Goal: Navigation & Orientation: Find specific page/section

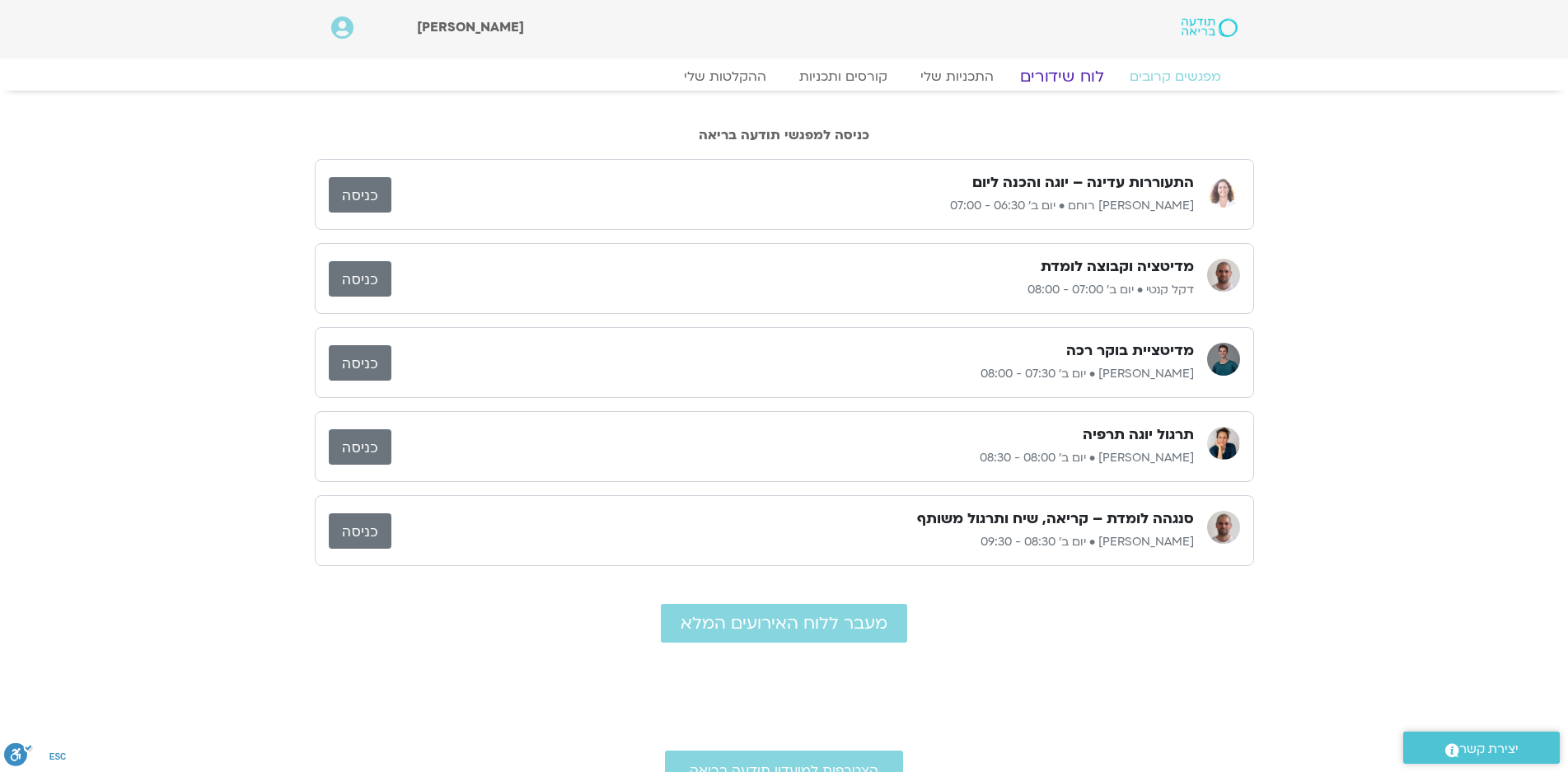
click at [1076, 74] on link "לוח שידורים" at bounding box center [1061, 76] width 124 height 20
click at [1073, 74] on link "לוח שידורים" at bounding box center [1061, 76] width 124 height 20
click at [1065, 72] on link "לוח שידורים" at bounding box center [1061, 76] width 124 height 20
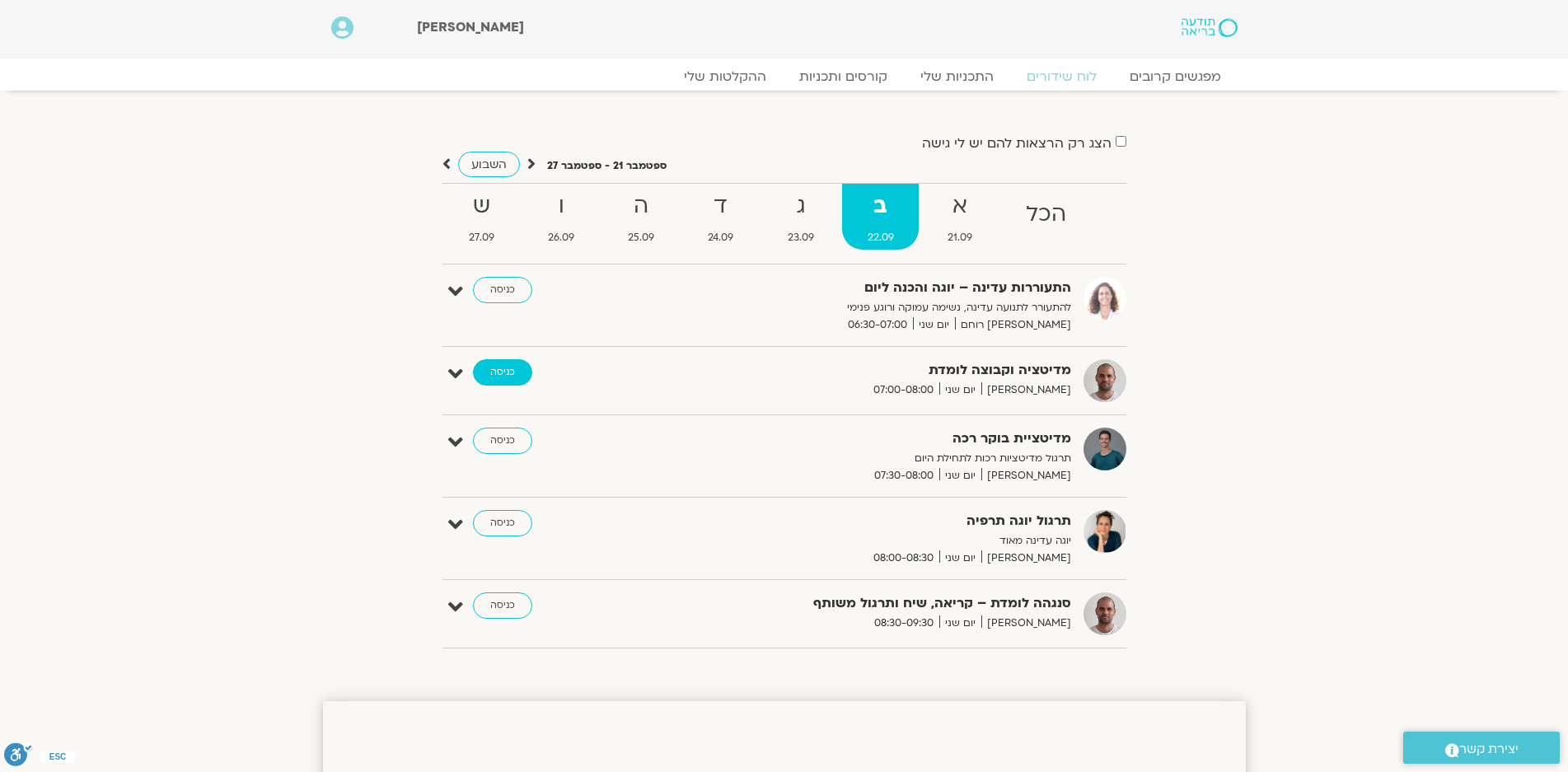
click at [510, 370] on link "כניסה" at bounding box center [503, 372] width 60 height 26
click at [964, 218] on strong "א" at bounding box center [959, 206] width 75 height 37
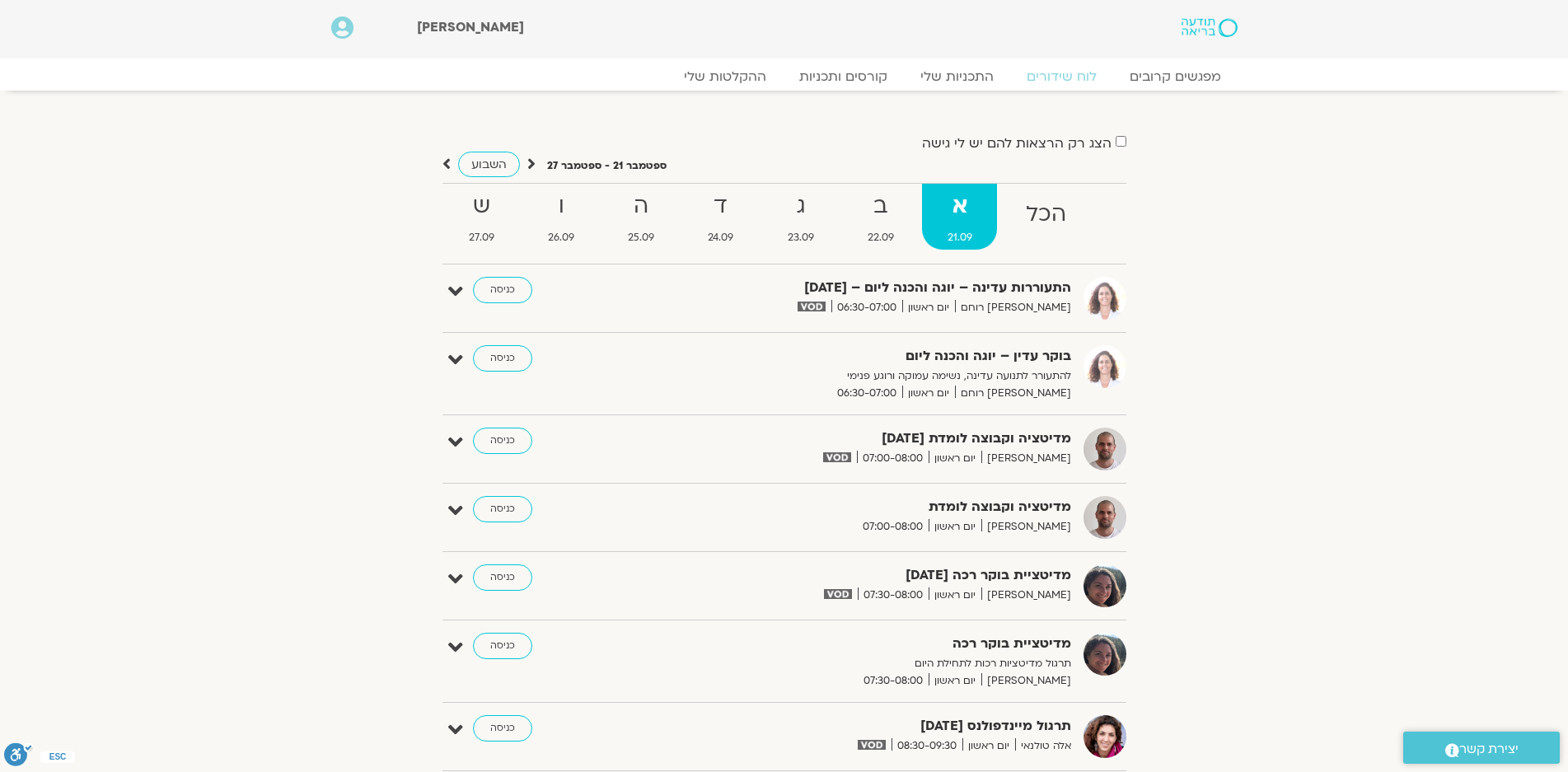
scroll to position [329, 0]
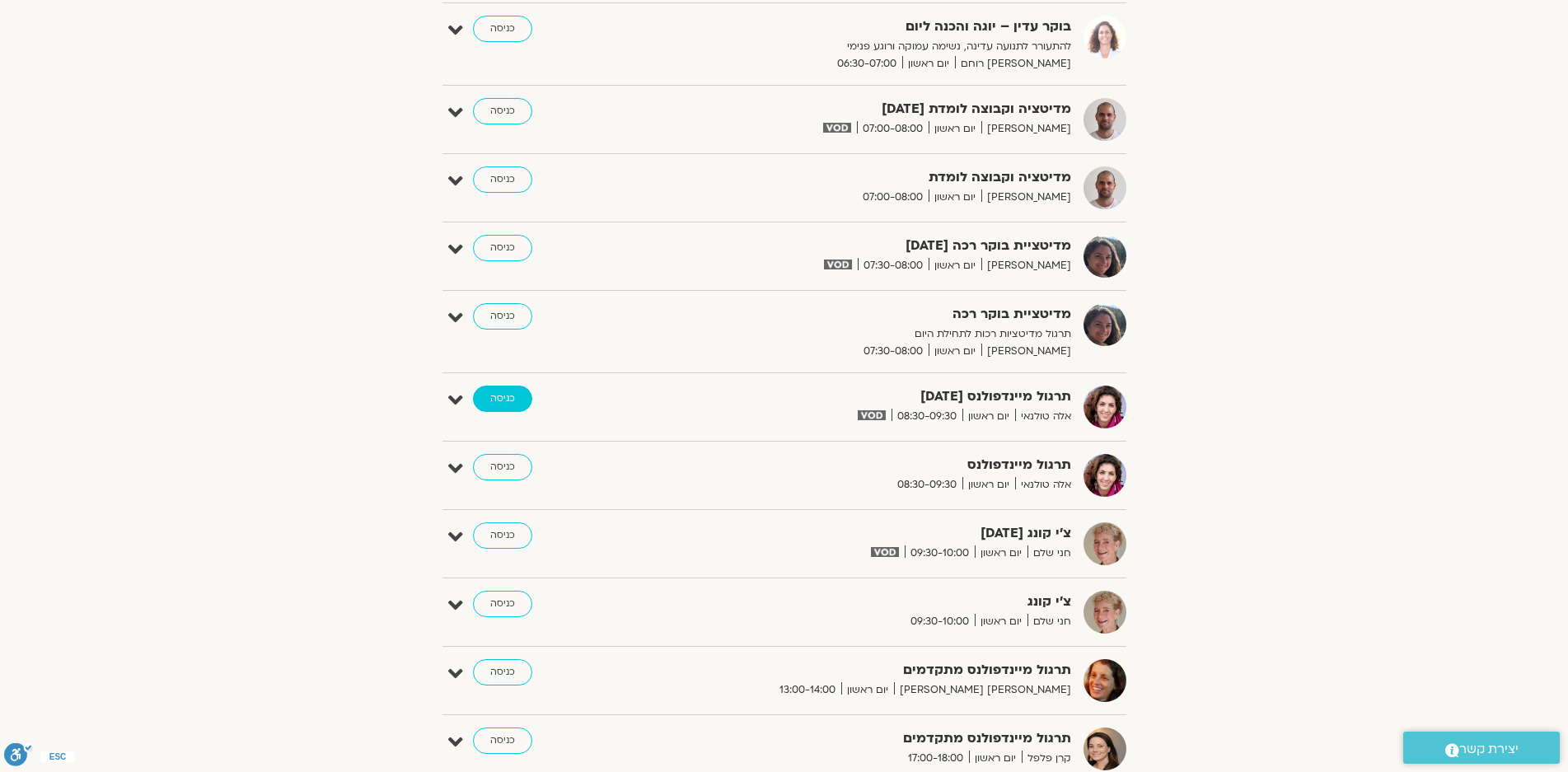
click at [498, 401] on link "כניסה" at bounding box center [503, 399] width 60 height 26
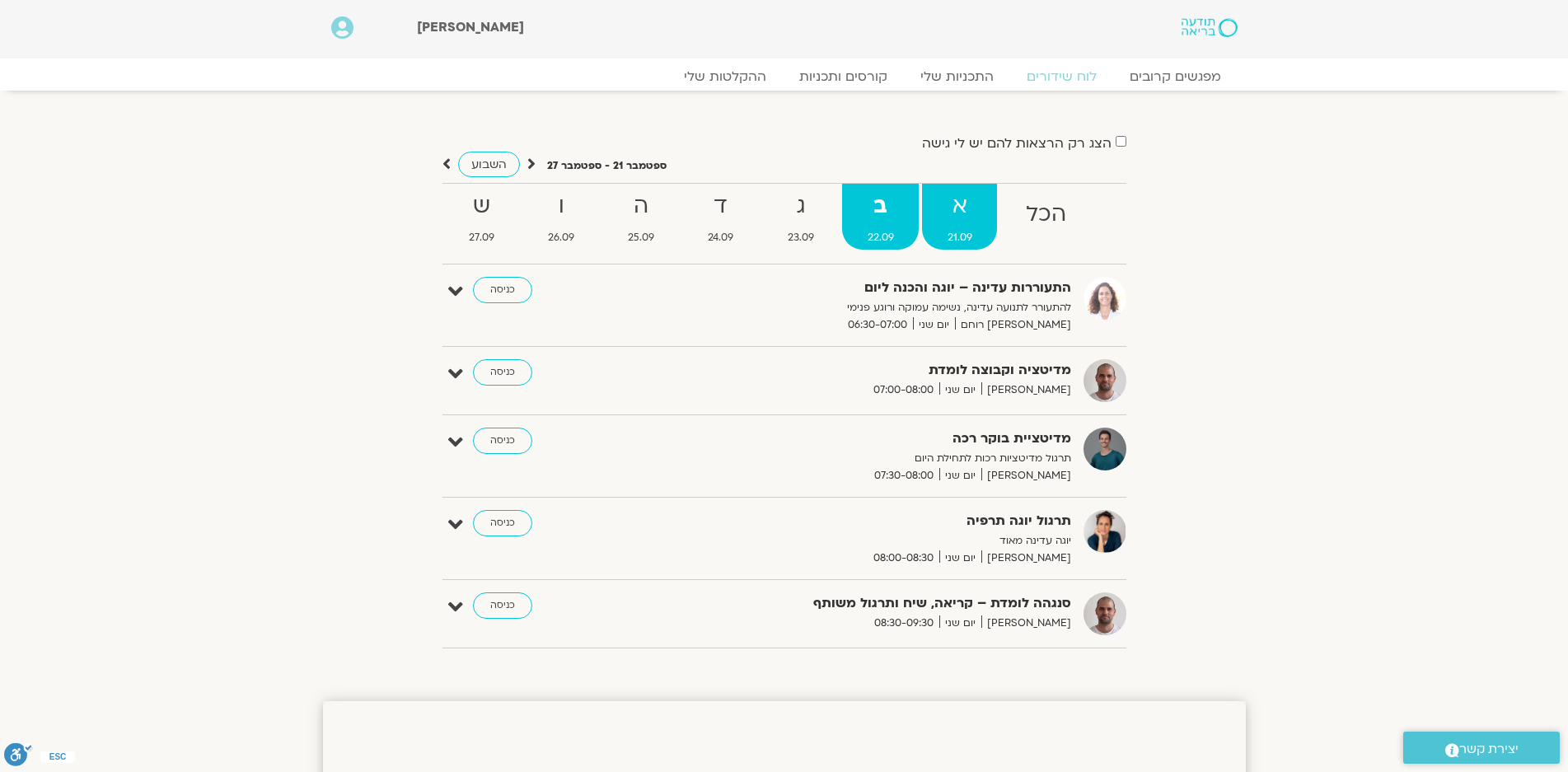
click at [966, 194] on strong "א" at bounding box center [959, 206] width 75 height 37
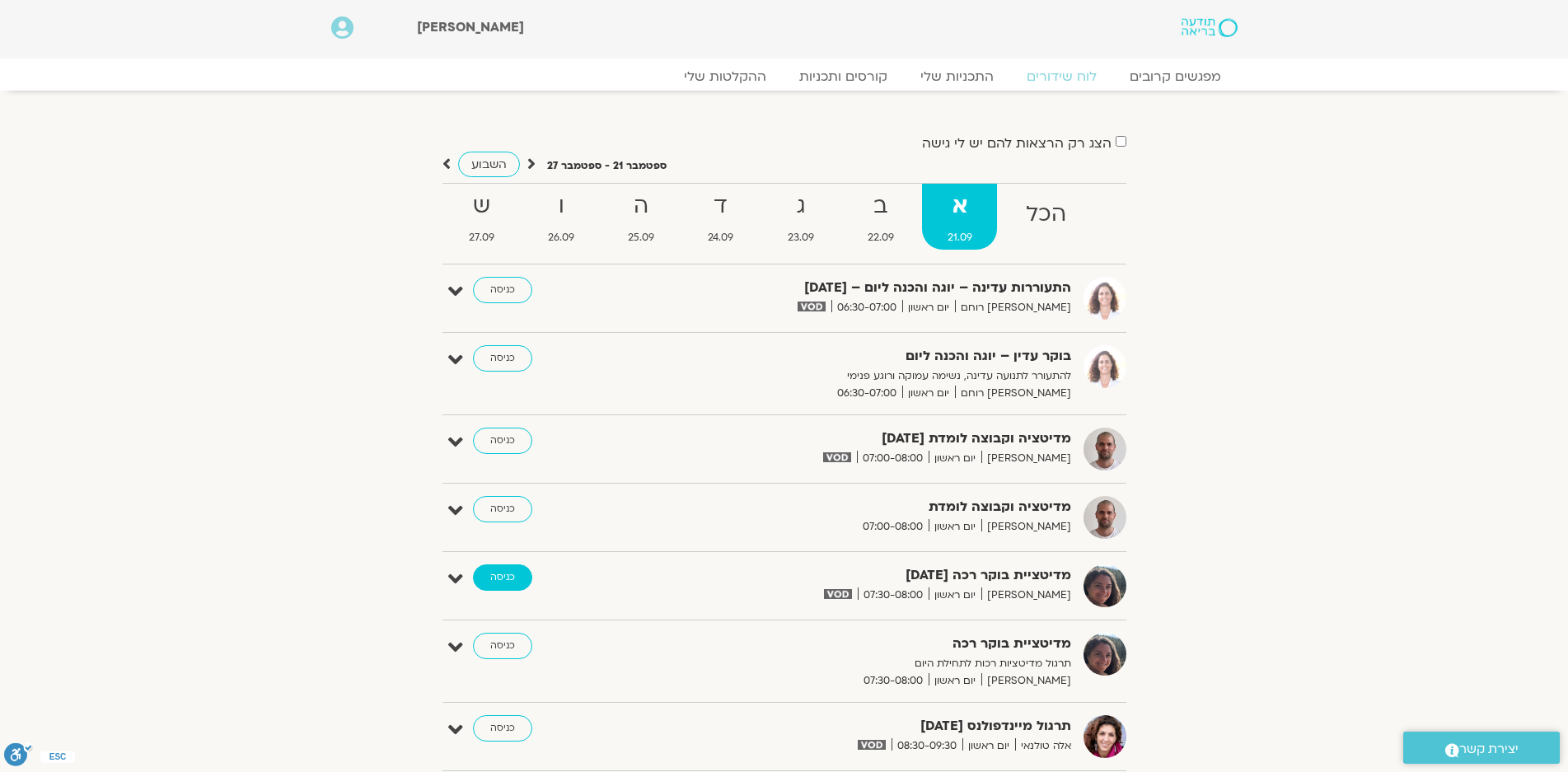
click at [508, 577] on link "כניסה" at bounding box center [503, 578] width 60 height 26
